Goal: Use online tool/utility: Utilize a website feature to perform a specific function

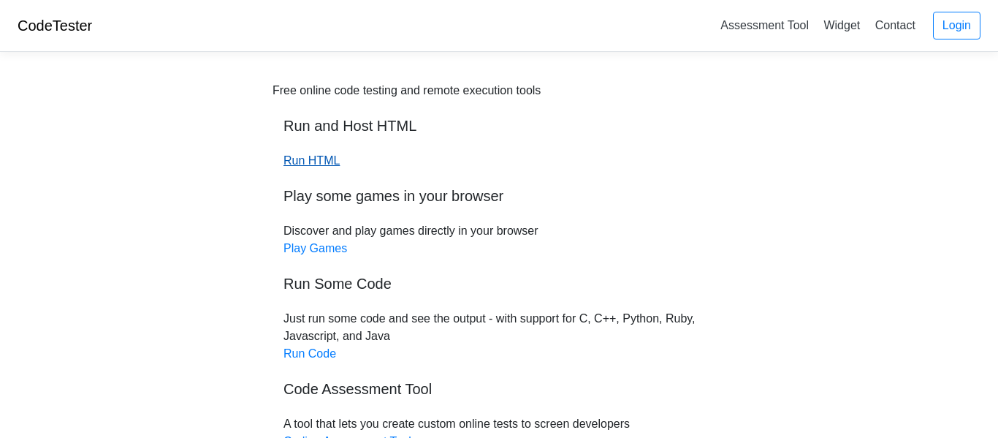
click at [296, 166] on link "Run HTML" at bounding box center [311, 160] width 56 height 12
click at [319, 167] on div "Free online code testing and remote execution tools Run and Host HTML Run HTML …" at bounding box center [499, 310] width 453 height 456
click at [313, 167] on link "Run HTML" at bounding box center [311, 160] width 56 height 12
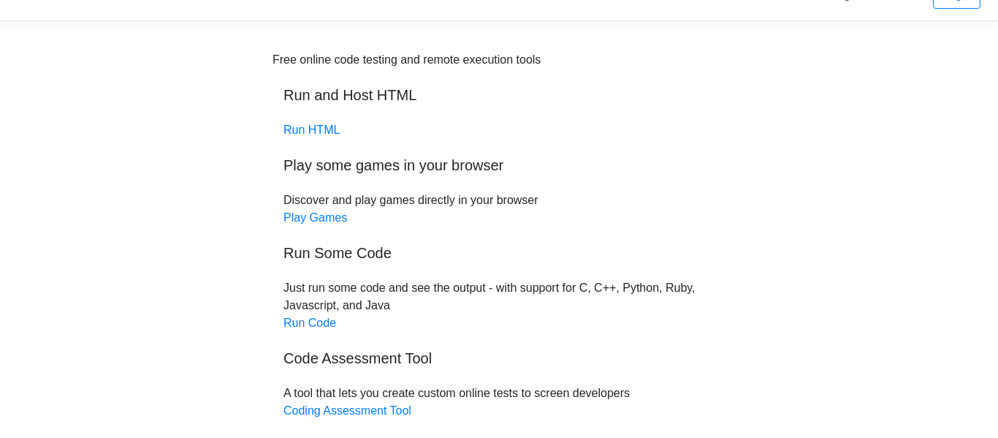
scroll to position [36, 0]
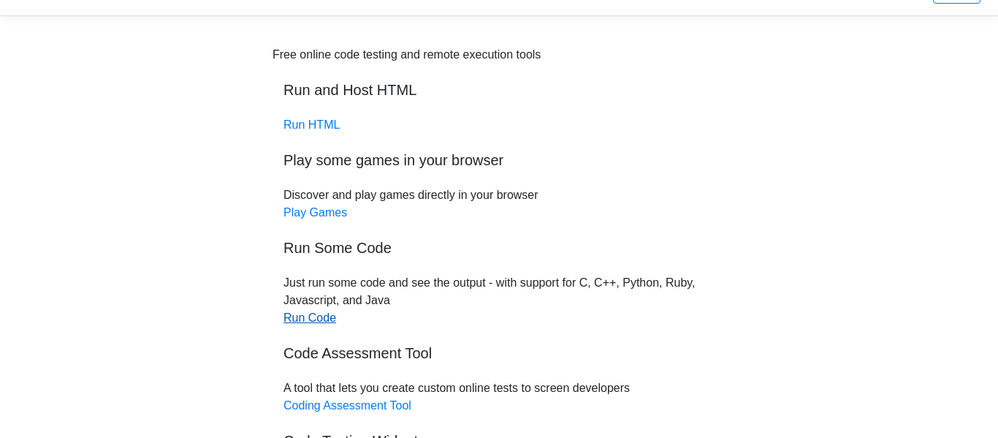
click at [324, 314] on link "Run Code" at bounding box center [309, 317] width 53 height 12
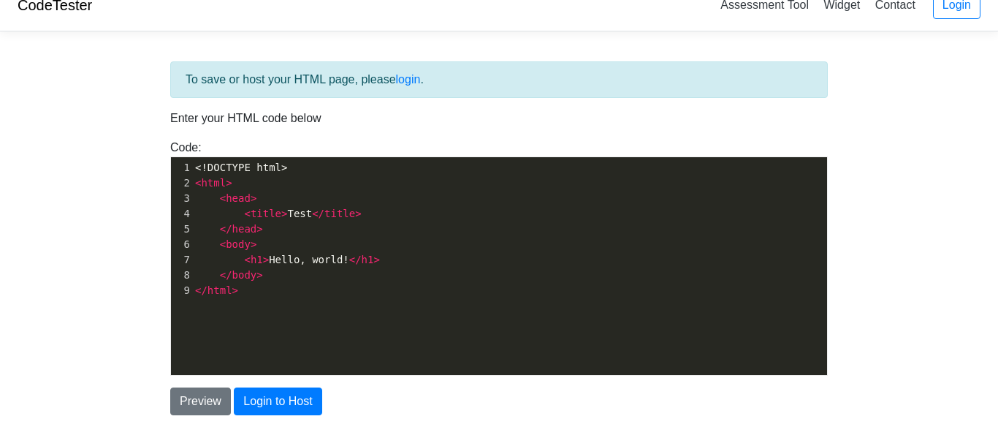
scroll to position [22, 0]
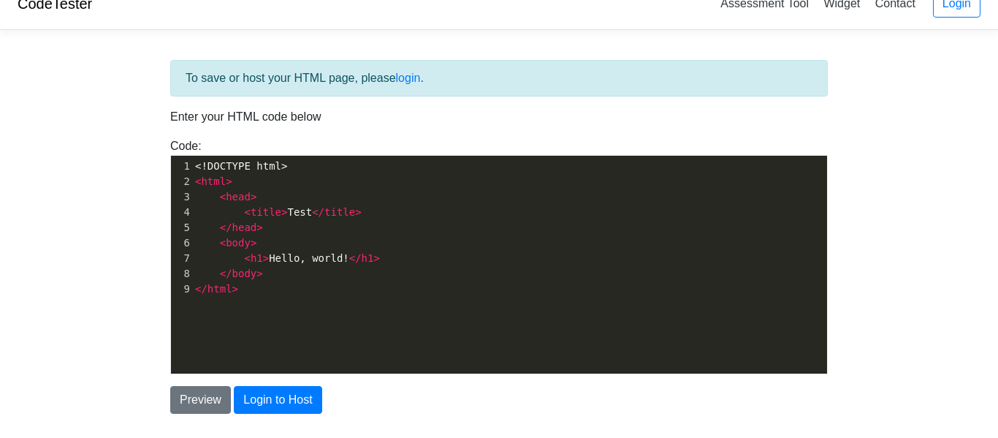
click at [362, 263] on span "h1" at bounding box center [368, 258] width 12 height 12
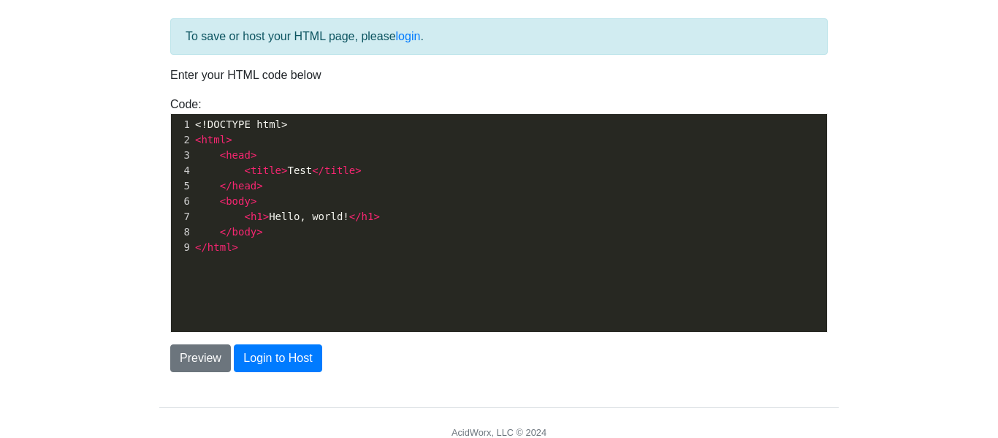
scroll to position [66, 0]
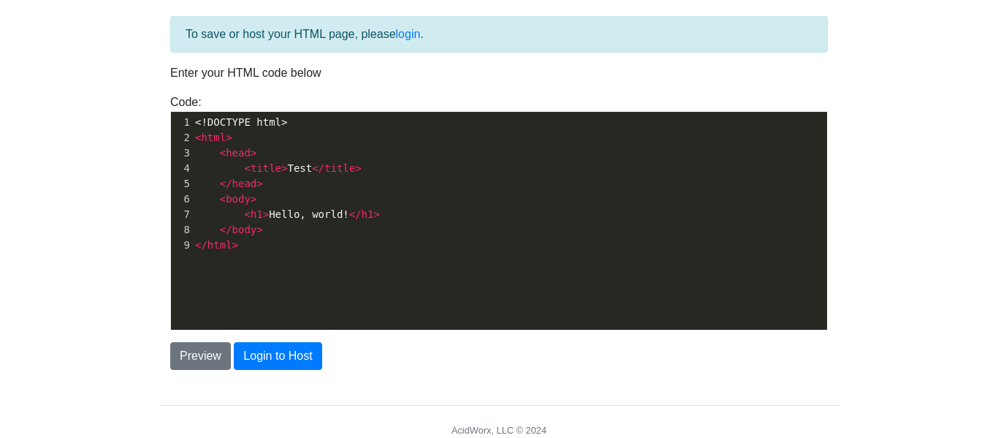
click at [364, 248] on pre "</ html >" at bounding box center [509, 244] width 635 height 15
type textarea "</html>"
click at [364, 248] on pre "</ html >" at bounding box center [509, 244] width 635 height 15
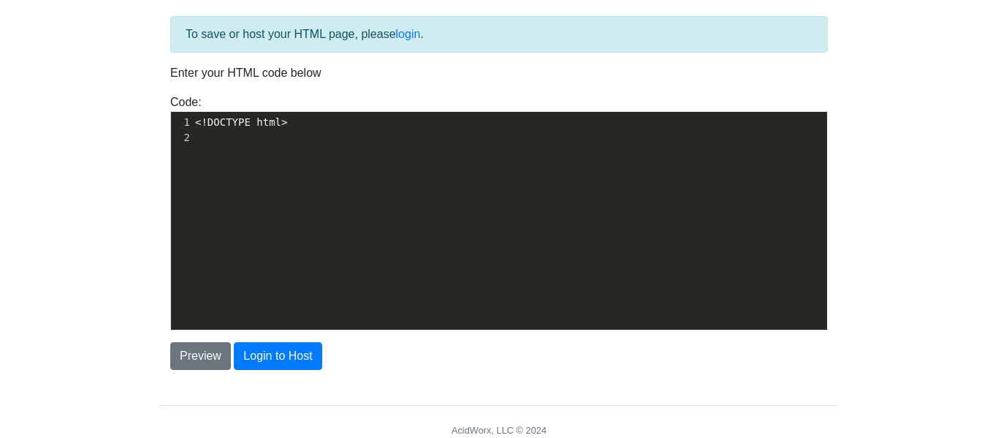
scroll to position [831, 0]
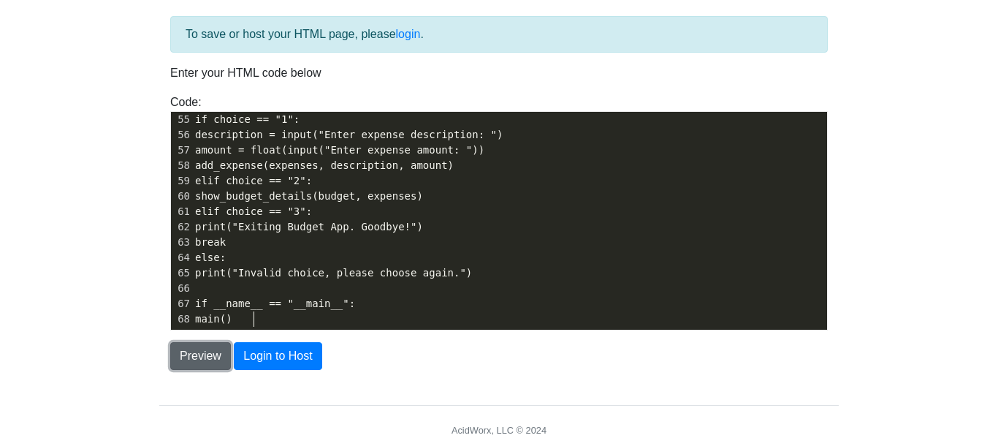
click at [206, 343] on button "Preview" at bounding box center [200, 356] width 61 height 28
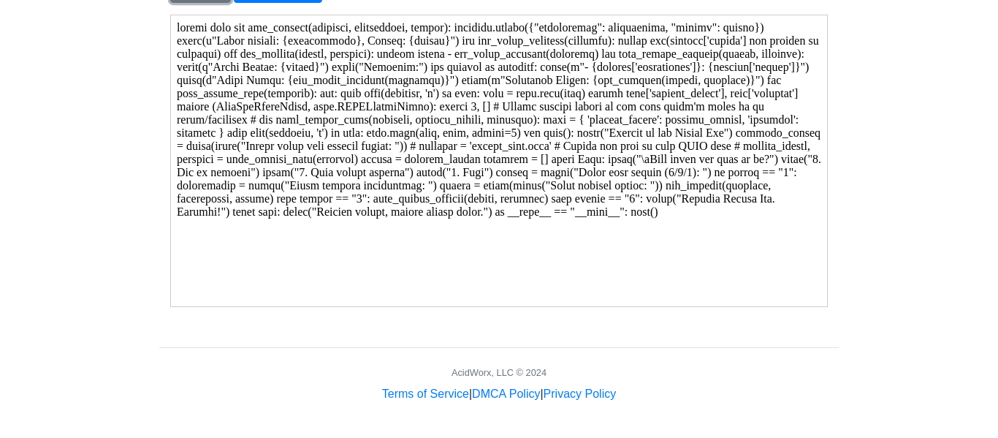
scroll to position [0, 0]
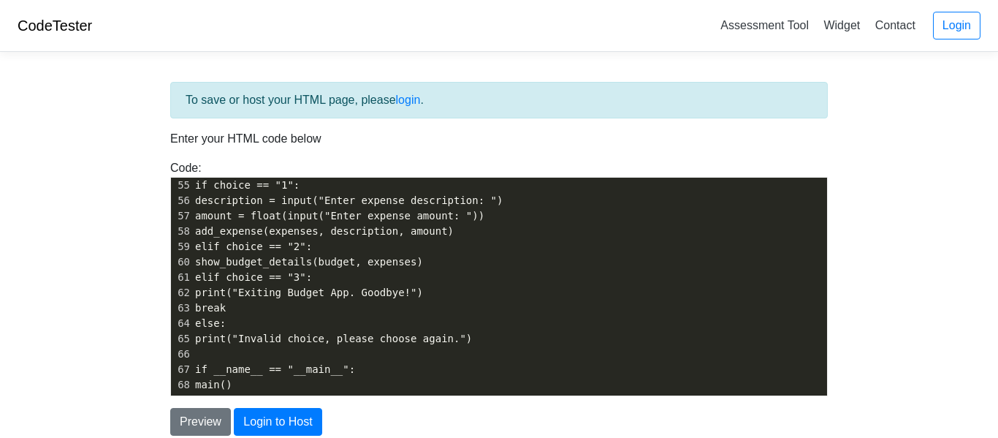
click at [312, 271] on span "elif choice == "3":" at bounding box center [253, 277] width 117 height 12
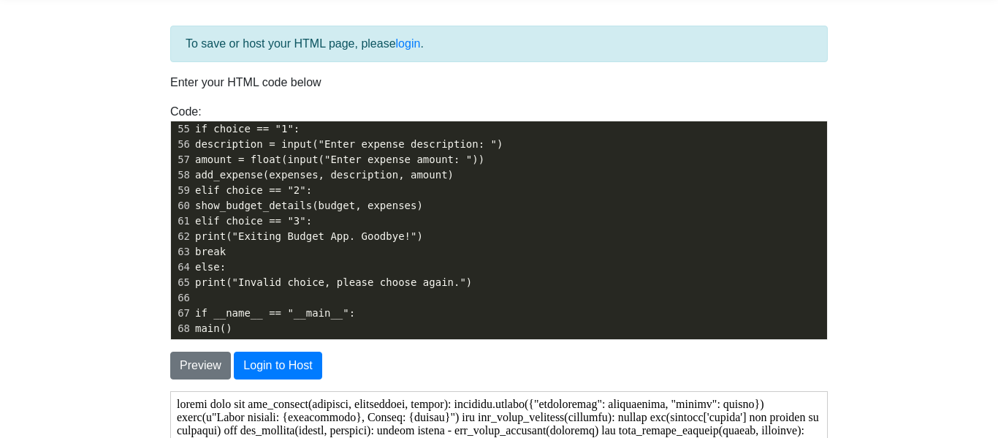
scroll to position [58, 0]
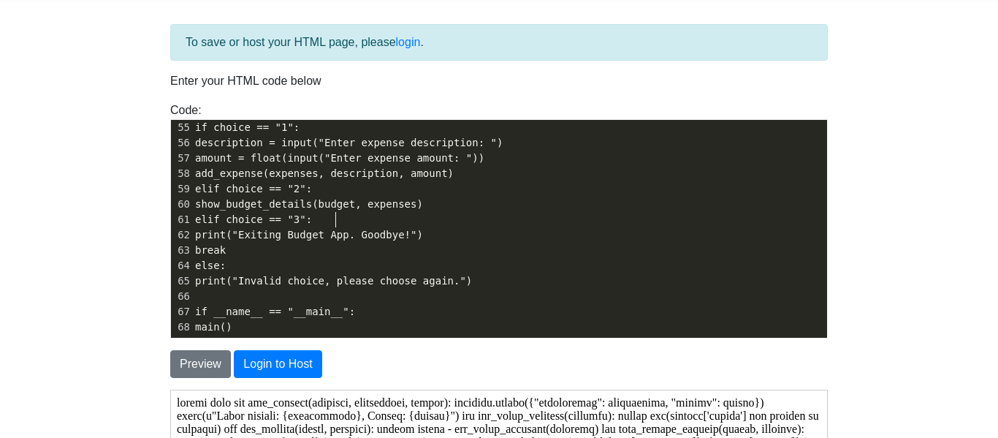
click at [330, 264] on pre "else:" at bounding box center [509, 265] width 635 height 15
type textarea "<!DOCTYPE html> import json def add_expense(expenses, description, amount): exp…"
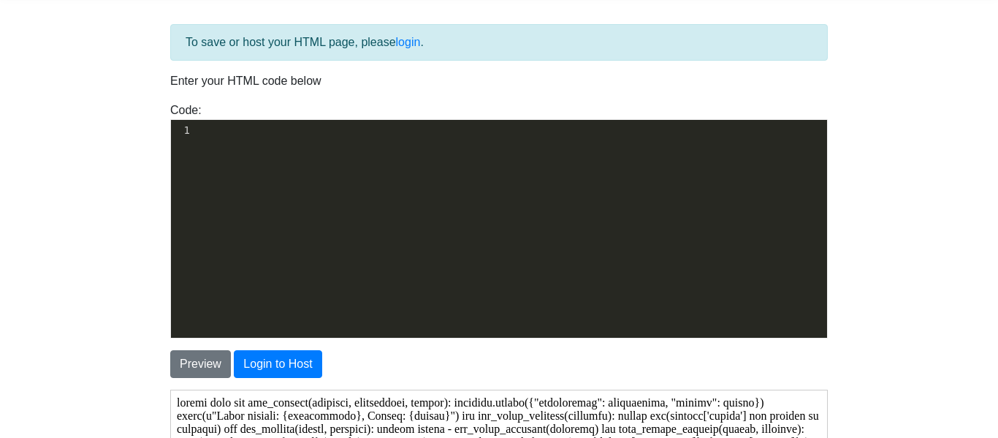
scroll to position [816, 0]
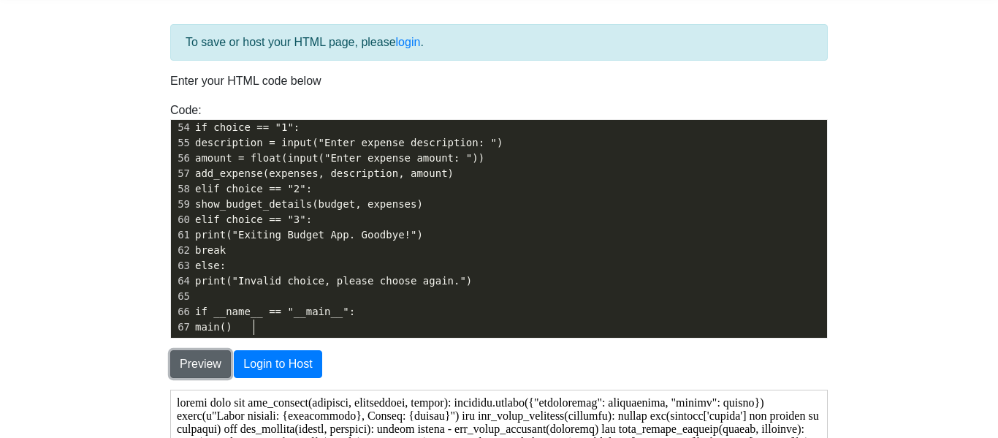
click at [212, 373] on button "Preview" at bounding box center [200, 364] width 61 height 28
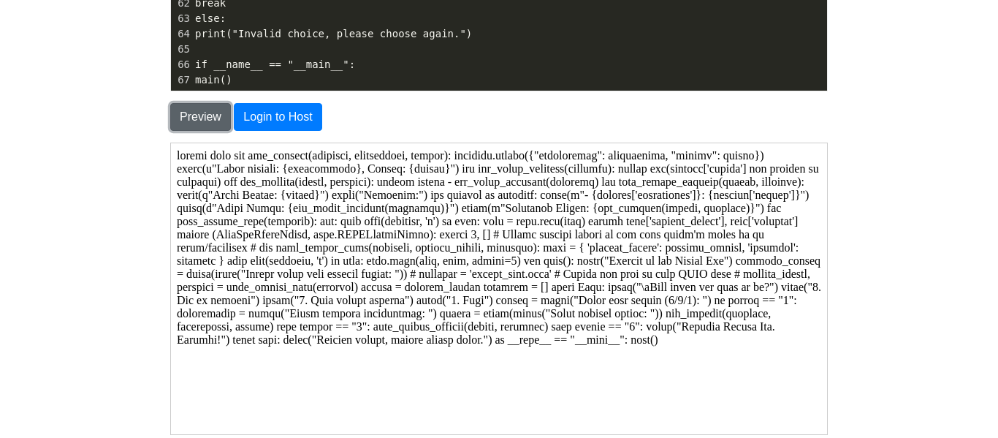
scroll to position [0, 0]
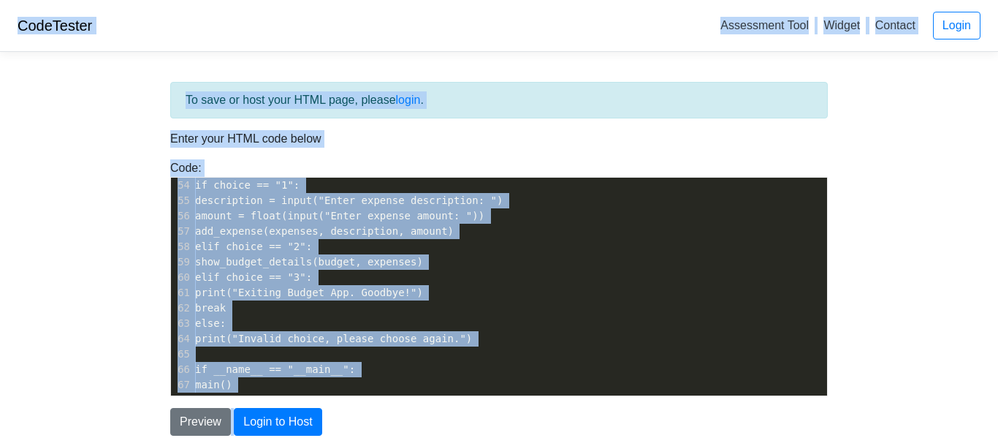
click at [335, 283] on pre "elif choice == "3":" at bounding box center [509, 277] width 635 height 15
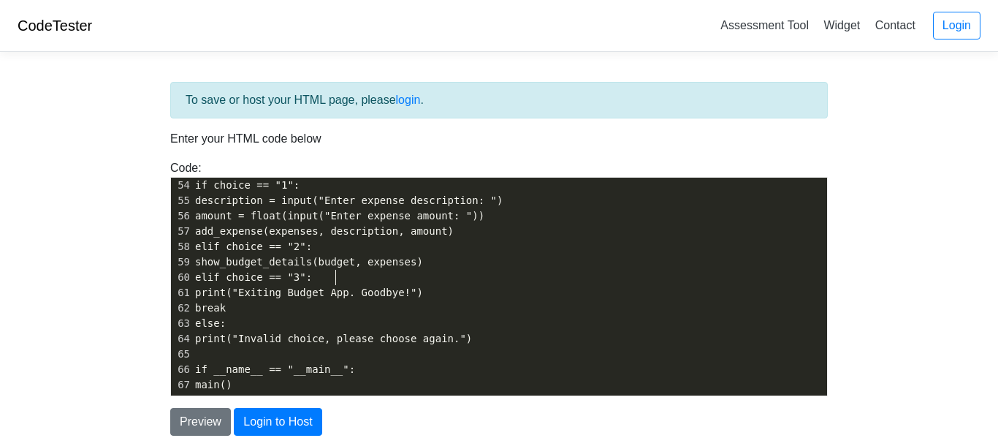
type textarea "import json def add_expense(expenses, description, amount): expenses.append({"d…"
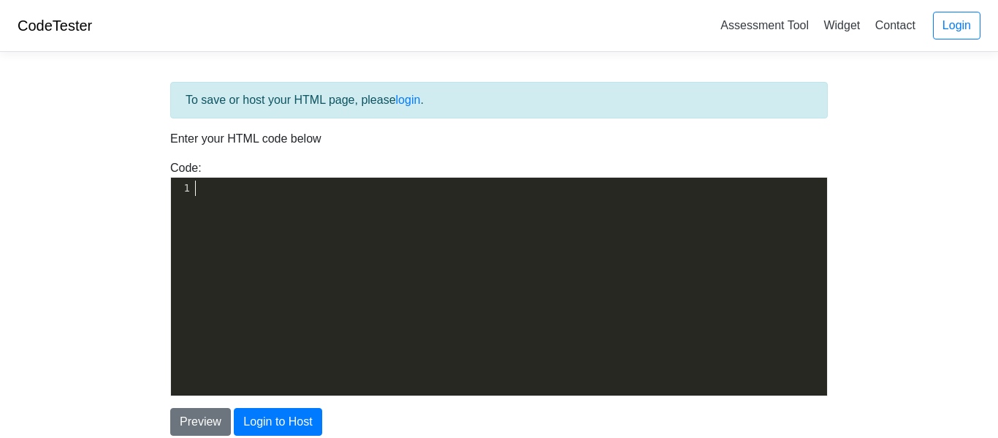
scroll to position [816, 0]
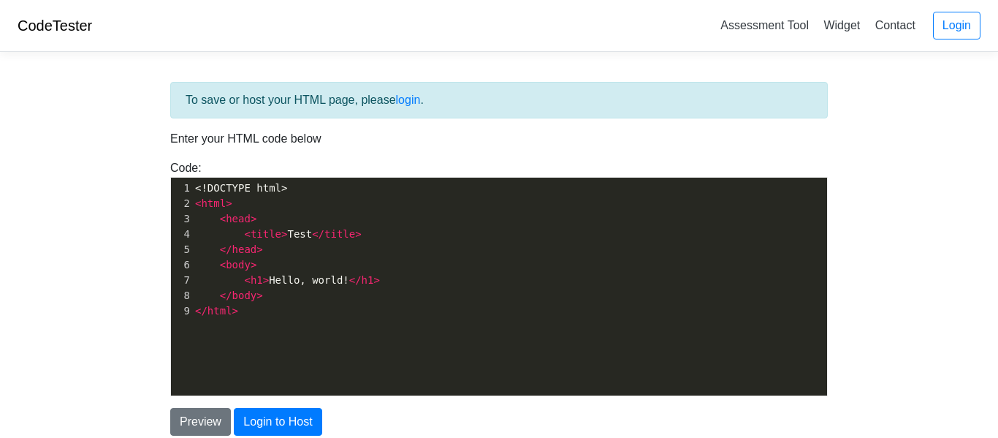
click at [253, 330] on div "xxxxxxxxxx 1 <!DOCTYPE html> 2 < html > 3 < head > 4 < title > Test </ title > …" at bounding box center [510, 298] width 678 height 240
click at [259, 328] on div "xxxxxxxxxx 1 <!DOCTYPE html> 2 < html > 3 < head > 4 < title > Test </ title > …" at bounding box center [510, 298] width 678 height 240
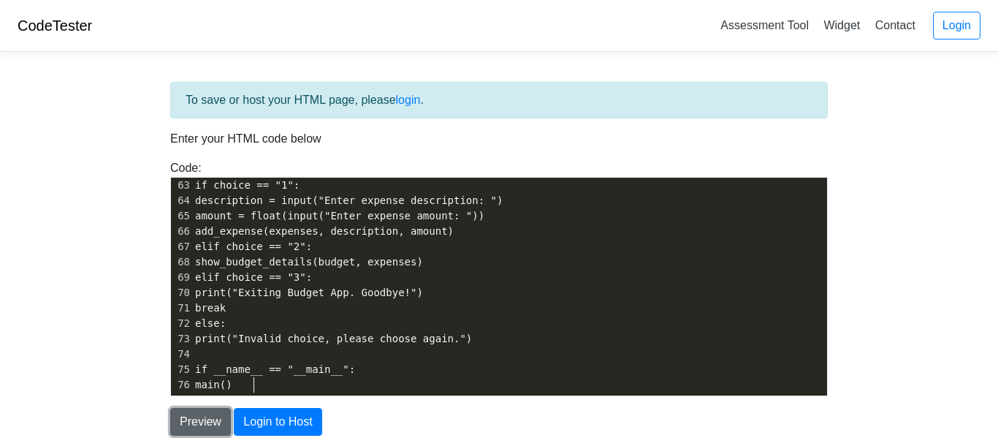
click at [207, 425] on button "Preview" at bounding box center [200, 422] width 61 height 28
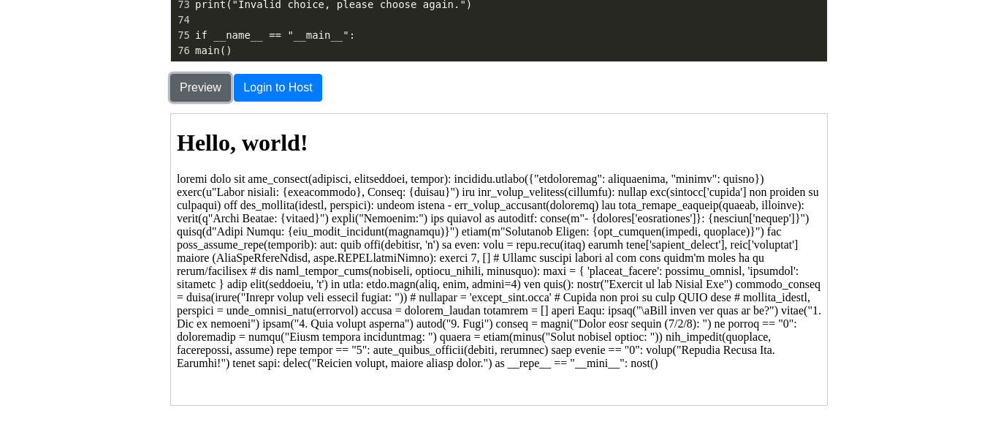
scroll to position [335, 0]
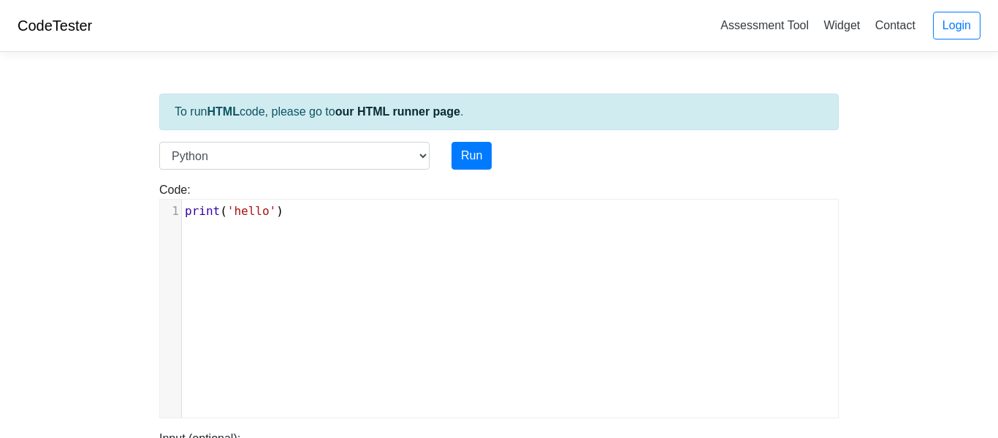
click at [350, 248] on div "xxxxxxxxxx 1 print ( 'hello' )" at bounding box center [510, 319] width 700 height 240
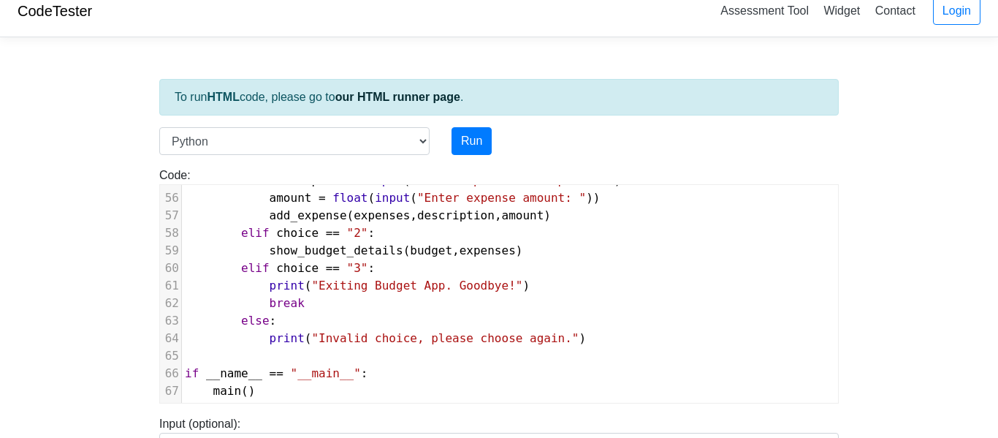
scroll to position [16, 0]
click at [472, 137] on button "Run" at bounding box center [471, 140] width 40 height 28
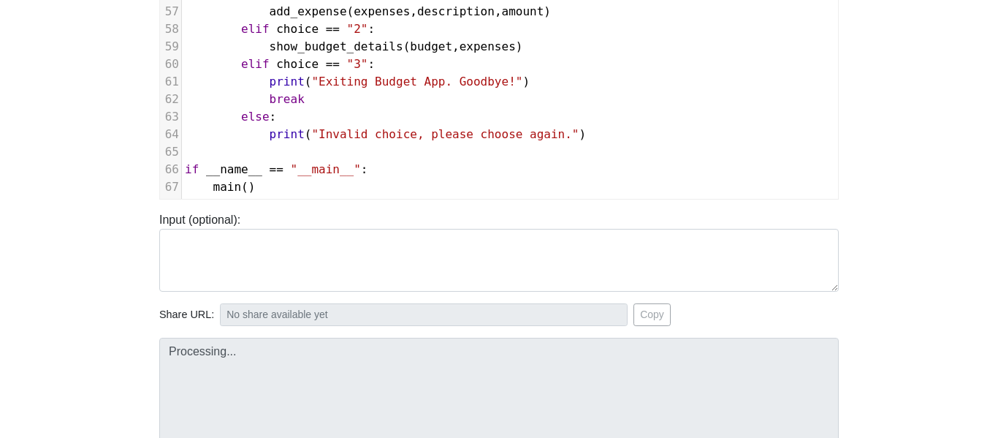
scroll to position [377, 0]
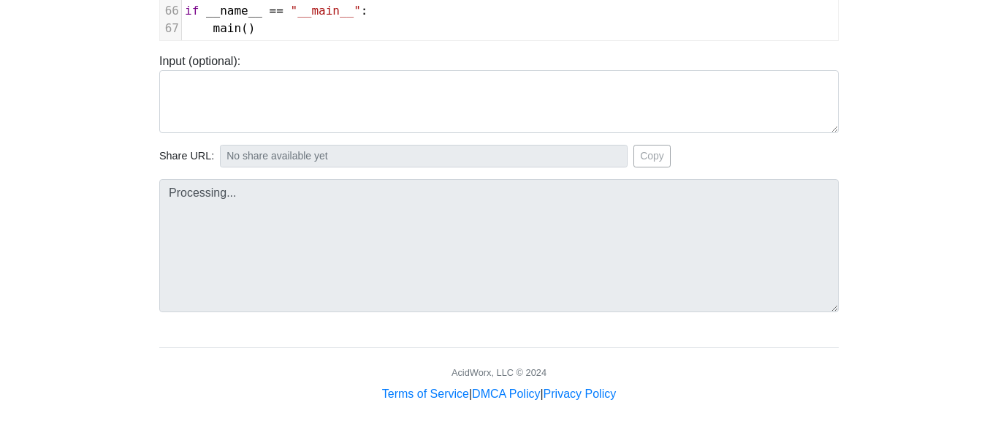
type input "https://codetester.io/runner?s=mRWZ0abYXQ"
type textarea "Submission status: Runtime Error (NZEC) Stdout: Welcome to the Budget App Pleas…"
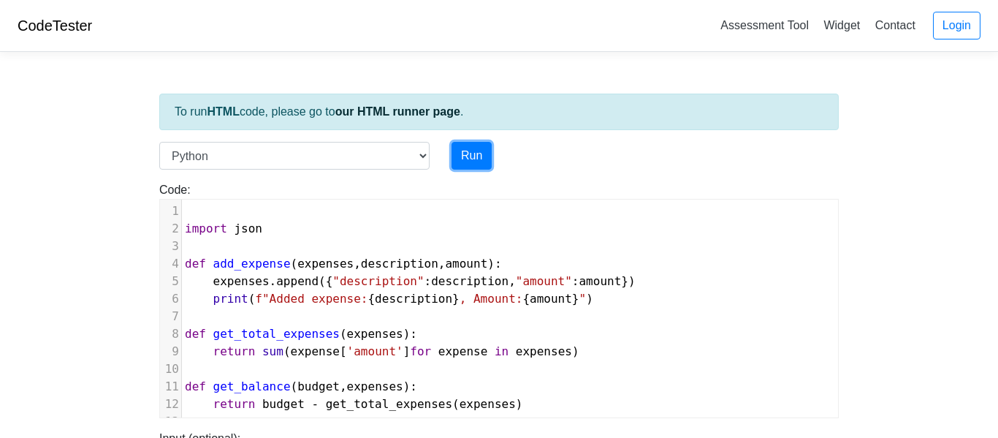
scroll to position [0, 0]
